Goal: Entertainment & Leisure: Consume media (video, audio)

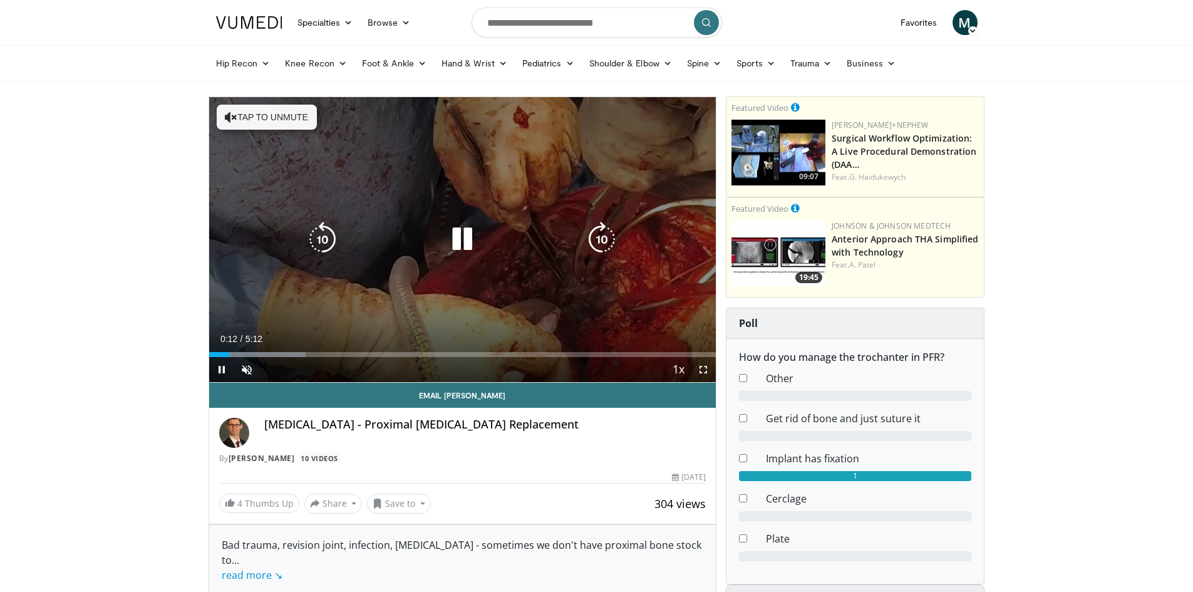
click at [470, 240] on icon "Video Player" at bounding box center [462, 239] width 35 height 35
click at [463, 240] on icon "Video Player" at bounding box center [462, 239] width 35 height 35
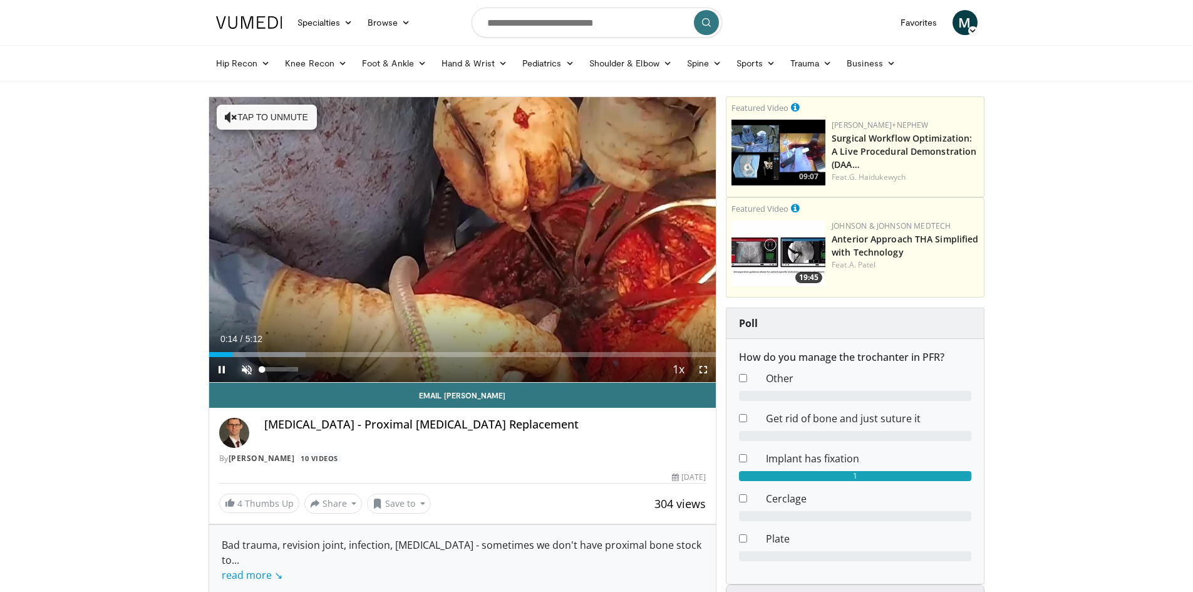
click at [243, 363] on span "Video Player" at bounding box center [246, 369] width 25 height 25
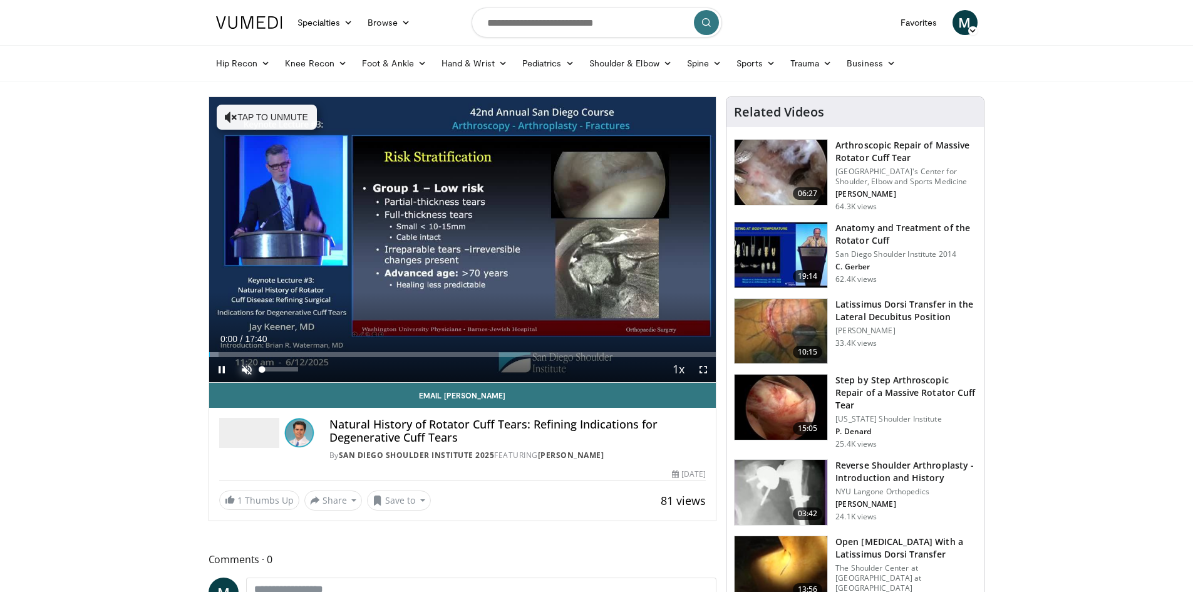
click at [244, 368] on span "Video Player" at bounding box center [246, 369] width 25 height 25
